Goal: Check status: Check status

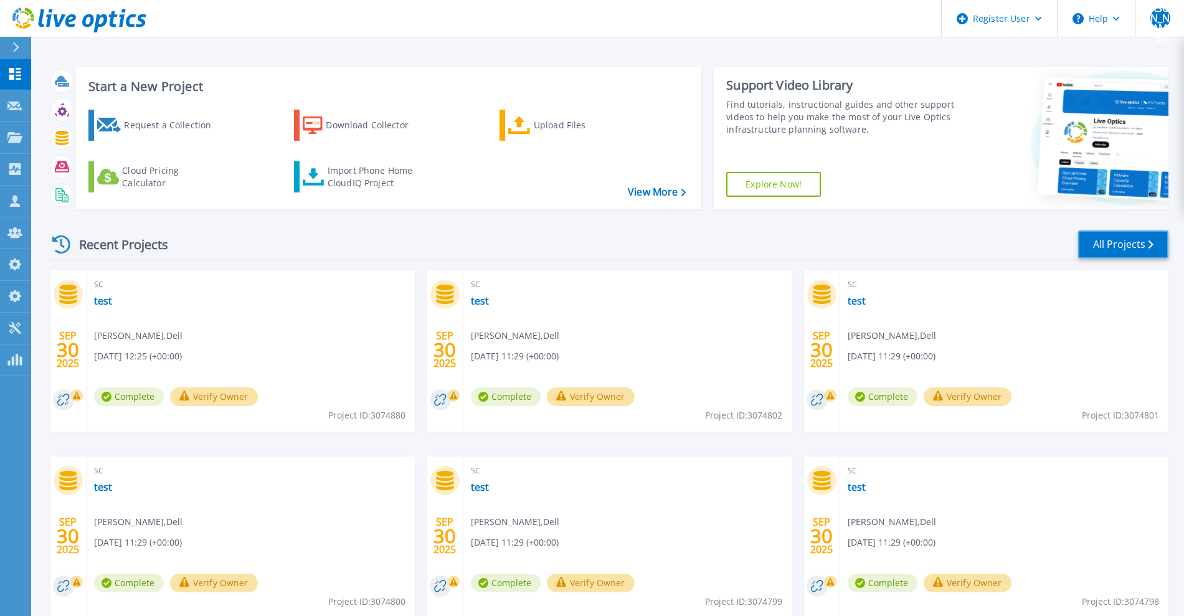
drag, startPoint x: 1128, startPoint y: 238, endPoint x: 1115, endPoint y: 244, distance: 14.8
click at [1128, 238] on link "All Projects" at bounding box center [1123, 245] width 90 height 28
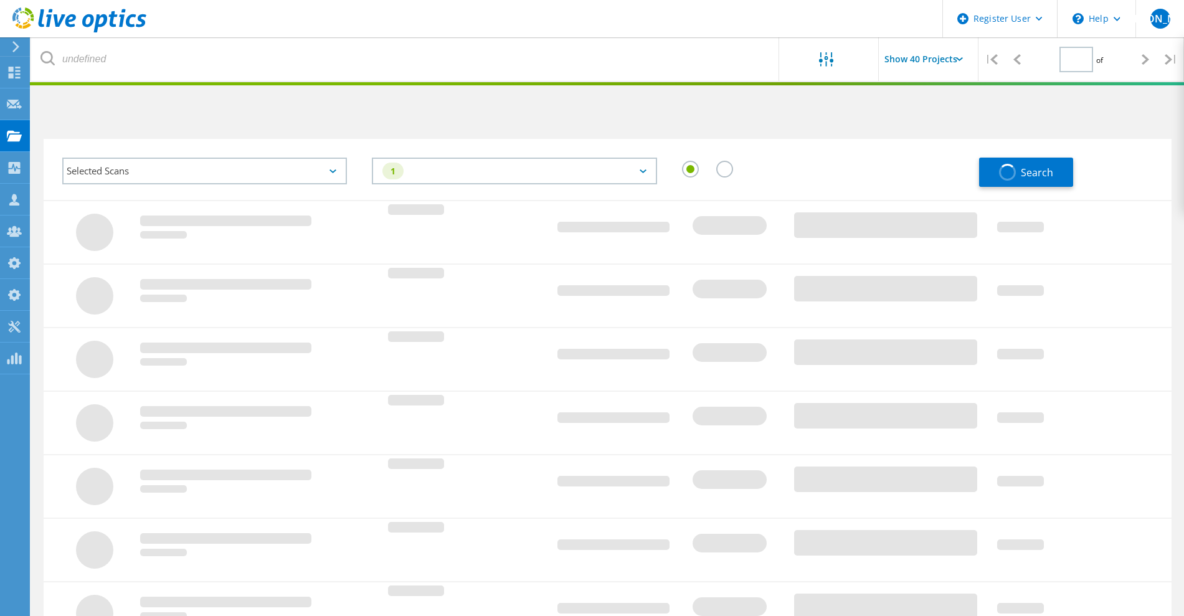
type input "1"
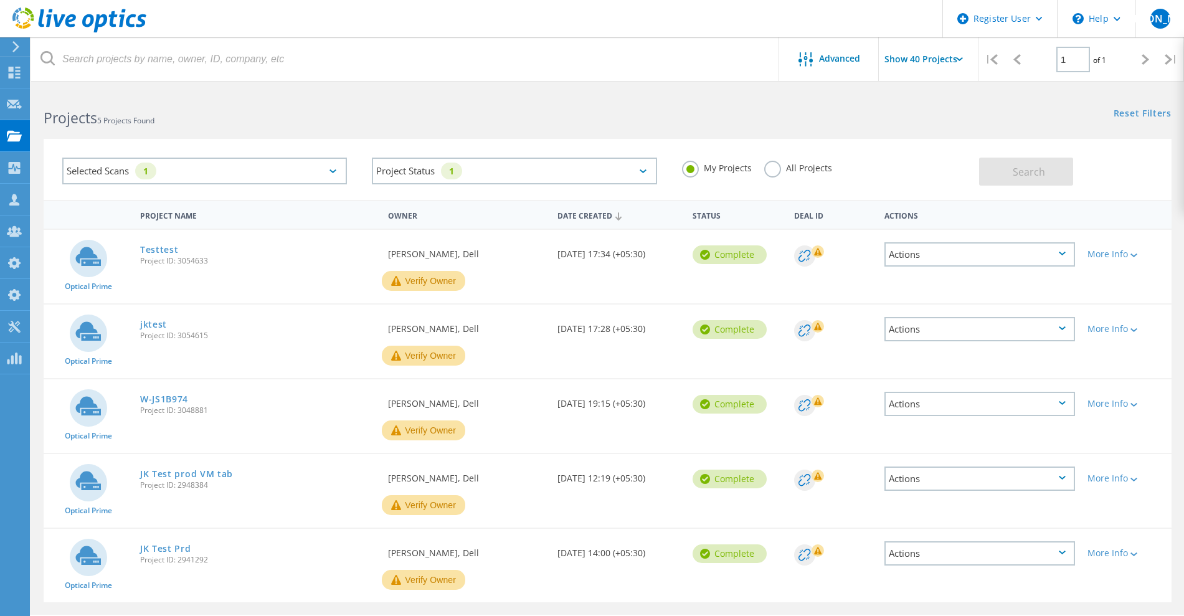
click at [317, 176] on div "Selected Scans 1" at bounding box center [204, 171] width 285 height 27
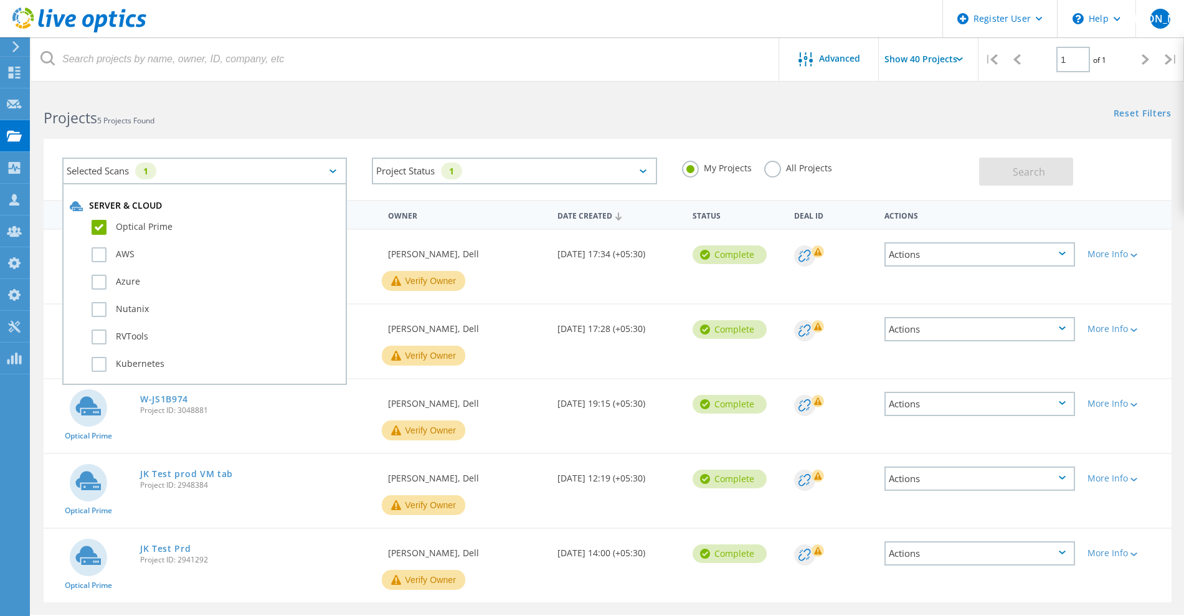
click at [103, 229] on label "Optical Prime" at bounding box center [216, 227] width 248 height 15
click at [0, 0] on input "Optical Prime" at bounding box center [0, 0] width 0 height 0
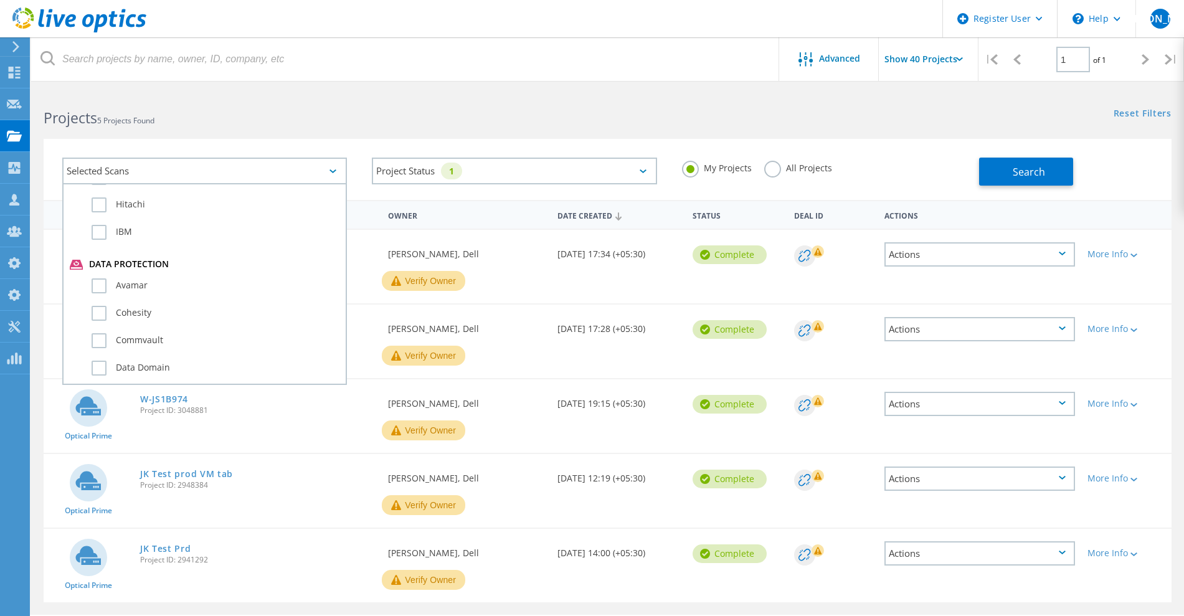
scroll to position [701, 0]
click at [112, 292] on label "Data Domain" at bounding box center [216, 290] width 248 height 15
click at [0, 0] on input "Data Domain" at bounding box center [0, 0] width 0 height 0
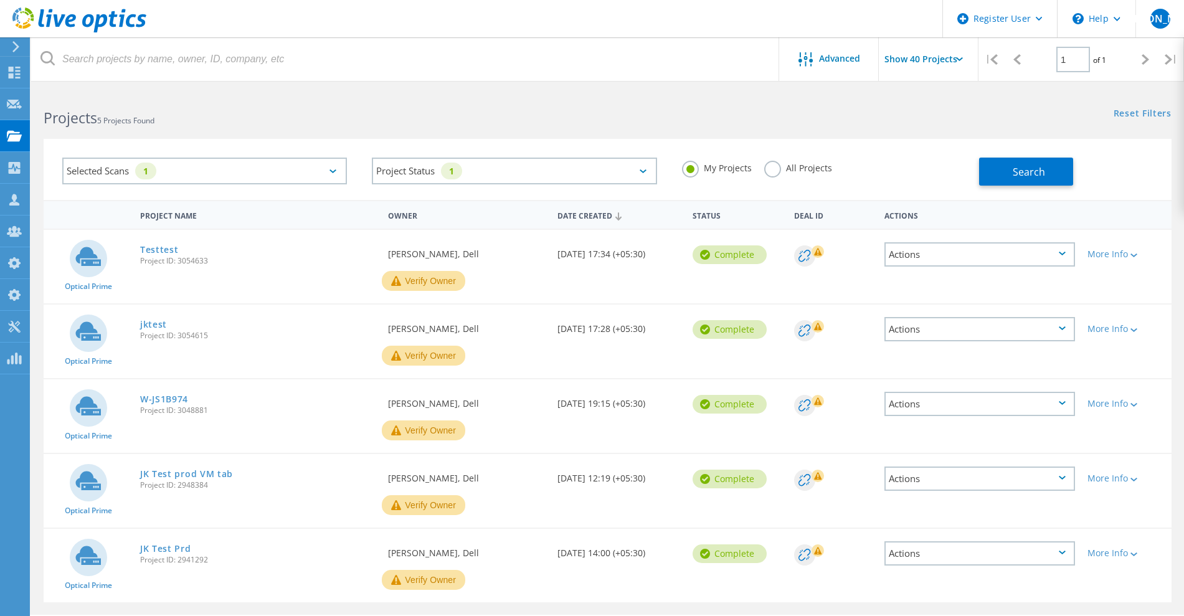
click at [171, 168] on div "Selected Scans 1" at bounding box center [204, 171] width 285 height 27
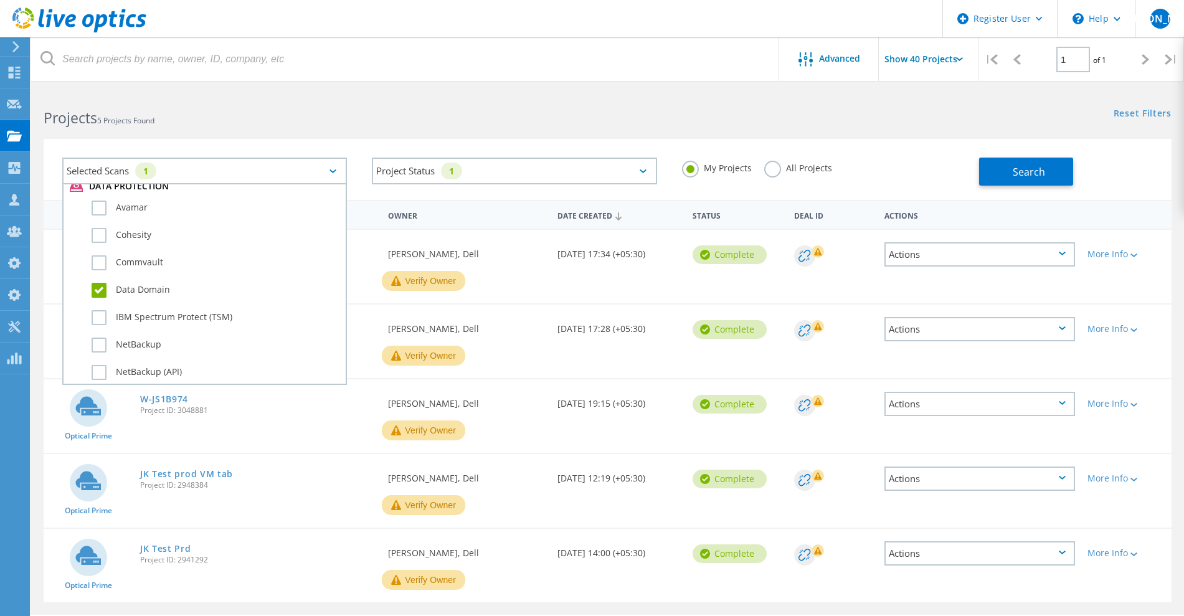
click at [775, 168] on label "All Projects" at bounding box center [798, 167] width 68 height 12
click at [0, 0] on input "All Projects" at bounding box center [0, 0] width 0 height 0
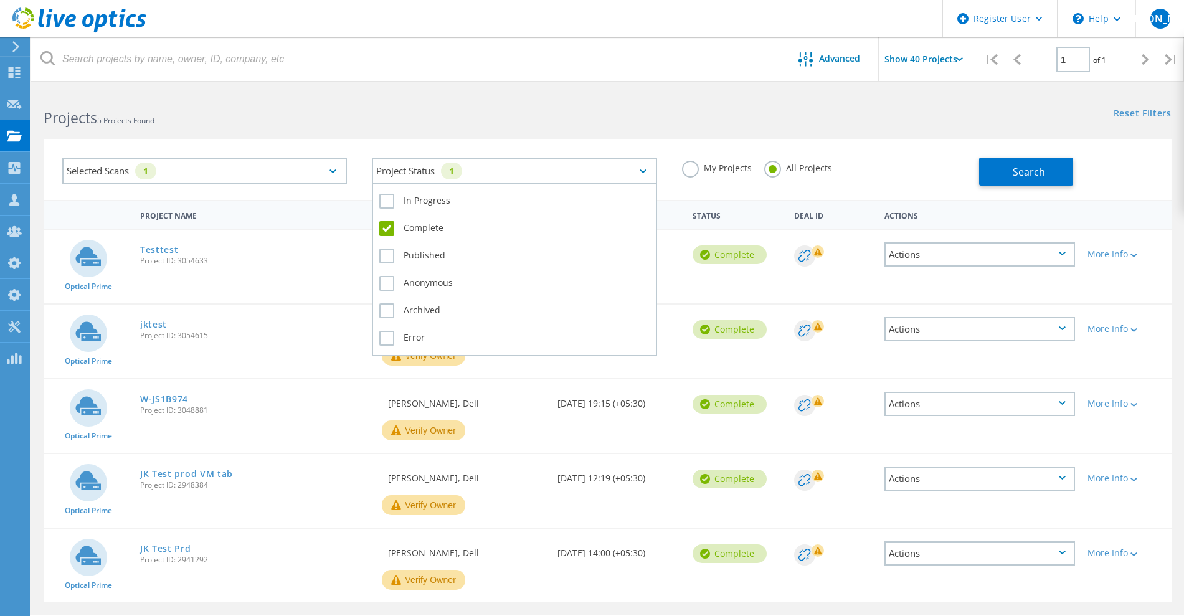
click at [551, 166] on div "Project Status 1" at bounding box center [514, 171] width 285 height 27
click at [387, 231] on label "Complete" at bounding box center [514, 228] width 270 height 15
click at [0, 0] on input "Complete" at bounding box center [0, 0] width 0 height 0
click at [384, 338] on label "Error" at bounding box center [514, 338] width 270 height 15
click at [0, 0] on input "Error" at bounding box center [0, 0] width 0 height 0
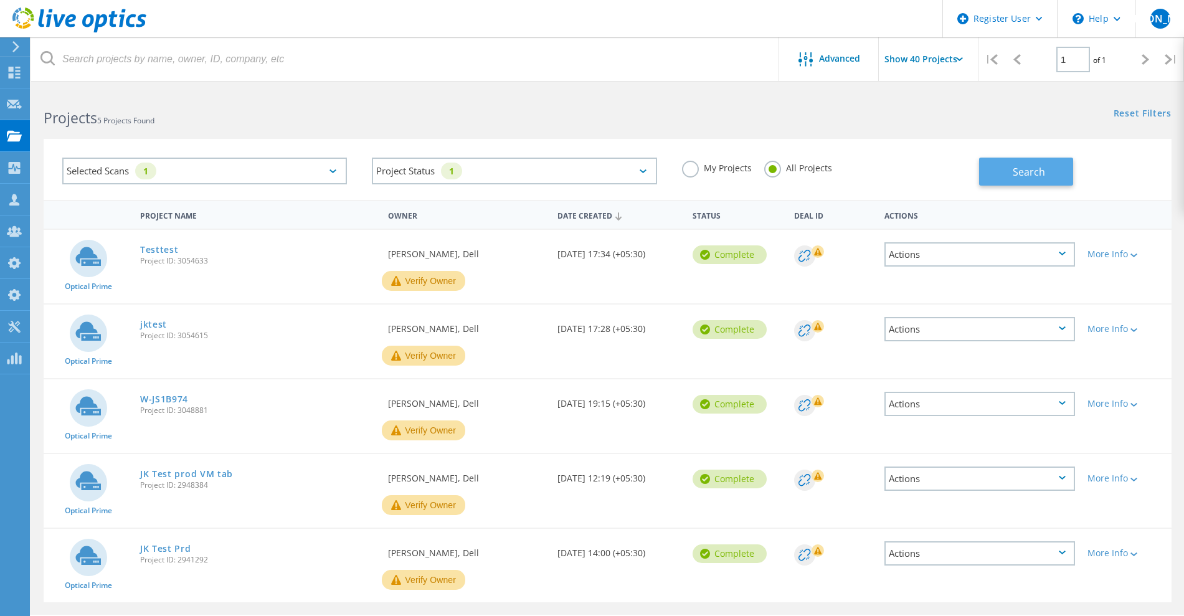
click at [1026, 175] on span "Search" at bounding box center [1029, 172] width 32 height 14
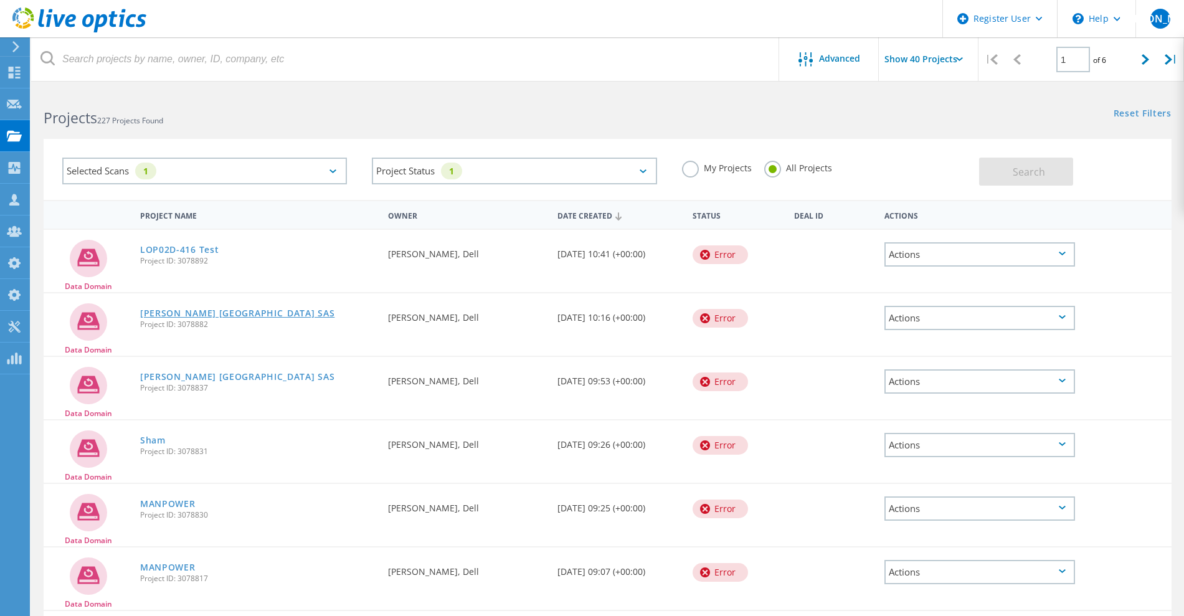
click at [217, 312] on link "[PERSON_NAME] [GEOGRAPHIC_DATA] SAS" at bounding box center [237, 313] width 195 height 9
click at [211, 378] on link "[PERSON_NAME] [GEOGRAPHIC_DATA] SAS" at bounding box center [237, 377] width 195 height 9
click at [151, 442] on link "Sham" at bounding box center [153, 440] width 26 height 9
click at [153, 505] on link "MANPOWER" at bounding box center [167, 504] width 55 height 9
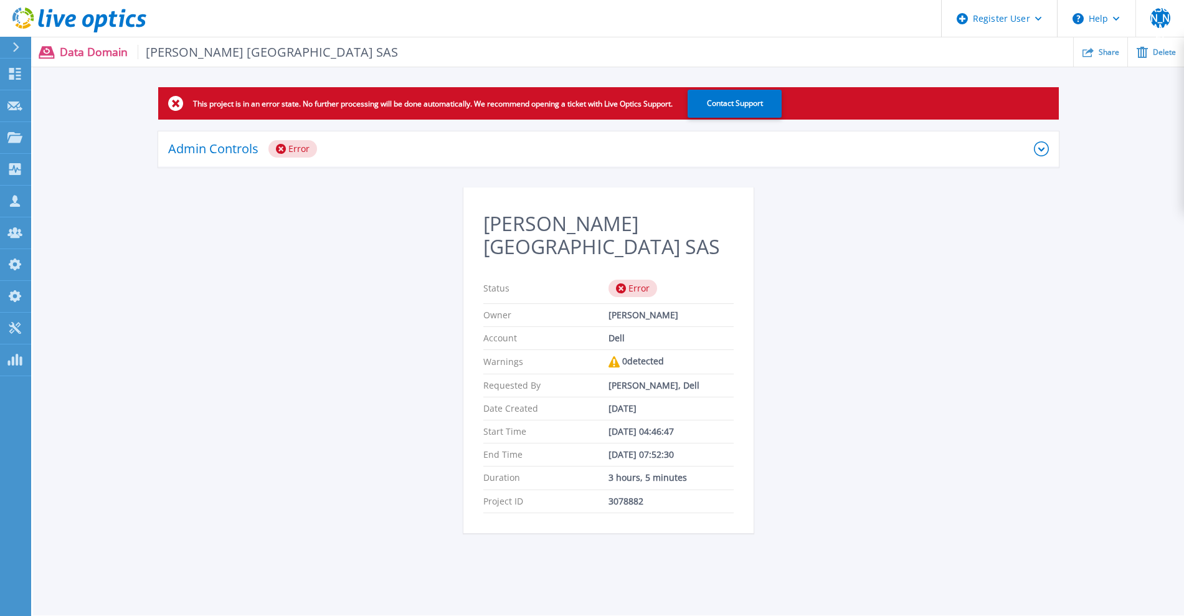
drag, startPoint x: 394, startPoint y: 121, endPoint x: 386, endPoint y: 128, distance: 11.5
click at [390, 124] on div "This project is in an error state. No further processing will be done automatic…" at bounding box center [608, 317] width 1151 height 461
click at [379, 147] on div "Admin Controls Error" at bounding box center [601, 148] width 866 height 17
click at [639, 157] on div "Admin Controls Error" at bounding box center [601, 148] width 866 height 17
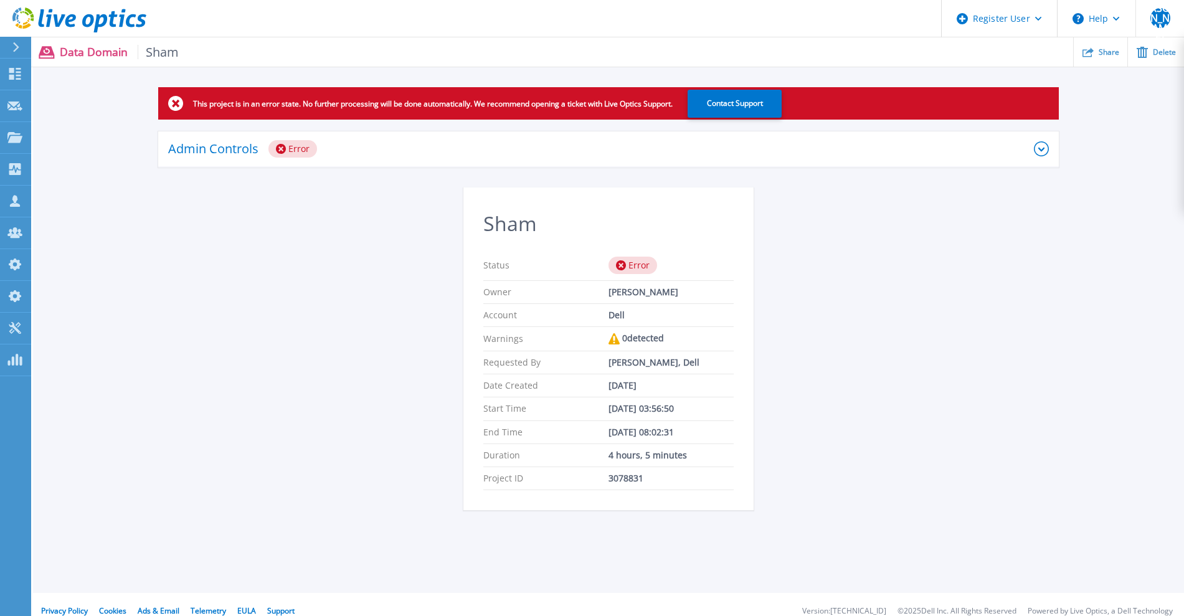
click at [789, 153] on div "Admin Controls Error" at bounding box center [601, 148] width 866 height 17
